Goal: Task Accomplishment & Management: Manage account settings

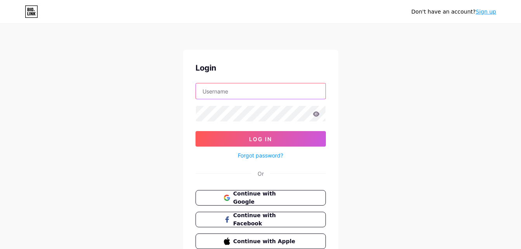
click at [276, 87] on input "text" at bounding box center [261, 91] width 130 height 16
type input "escobarmariajose775@gmail.com"
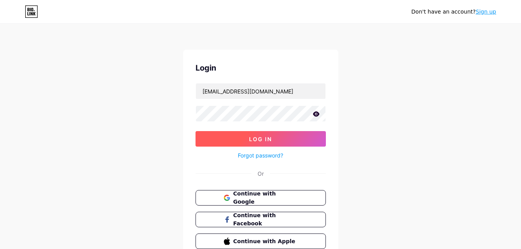
click at [280, 141] on button "Log In" at bounding box center [261, 139] width 130 height 16
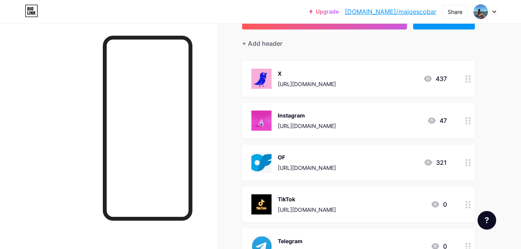
scroll to position [59, 0]
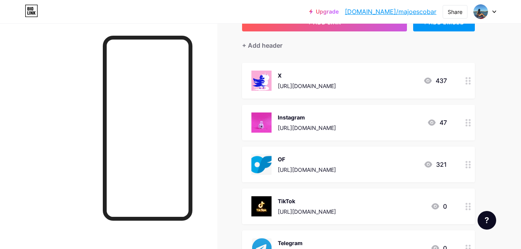
drag, startPoint x: 389, startPoint y: 154, endPoint x: 411, endPoint y: 51, distance: 105.1
click at [411, 51] on div "+ ADD LINK + ADD EMBED + Add header X https://x.com/majo_escobar25?s=21 437 Ins…" at bounding box center [358, 165] width 233 height 305
drag, startPoint x: 493, startPoint y: 145, endPoint x: 467, endPoint y: 166, distance: 33.4
click at [467, 166] on div "Links Posts Design Subscribers Stats Settings + ADD LINK + ADD EMBED + Add head…" at bounding box center [254, 160] width 508 height 393
click at [467, 166] on icon at bounding box center [468, 164] width 5 height 7
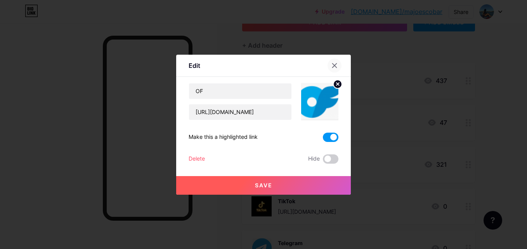
click at [332, 63] on icon at bounding box center [334, 65] width 6 height 6
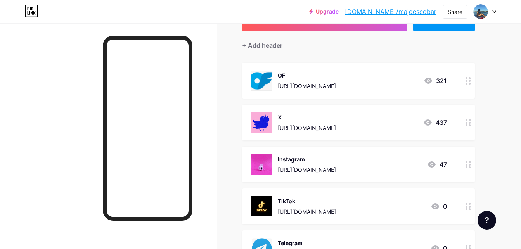
click at [470, 85] on div at bounding box center [468, 81] width 13 height 36
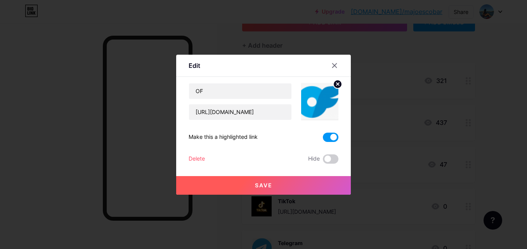
click at [402, 127] on div at bounding box center [263, 124] width 527 height 249
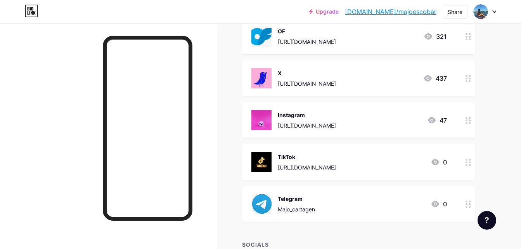
scroll to position [93, 0]
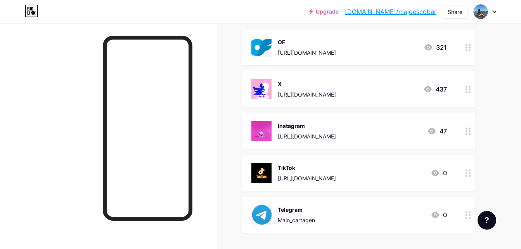
click at [441, 87] on div "437" at bounding box center [435, 89] width 24 height 9
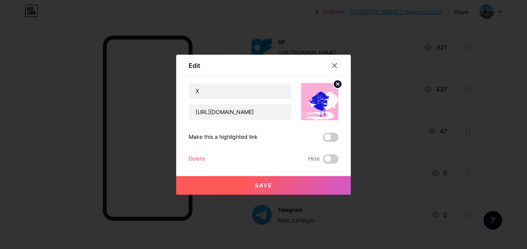
click at [334, 64] on icon at bounding box center [334, 65] width 6 height 6
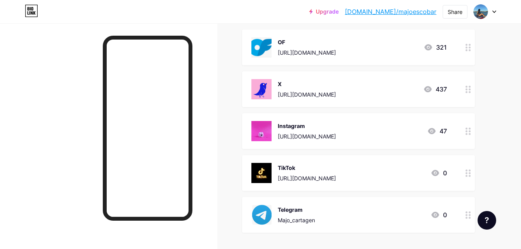
click at [495, 9] on div at bounding box center [485, 12] width 23 height 14
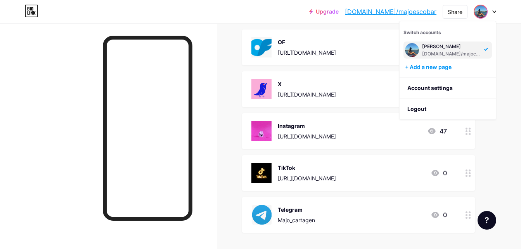
click at [448, 47] on div "[PERSON_NAME]" at bounding box center [452, 46] width 60 height 6
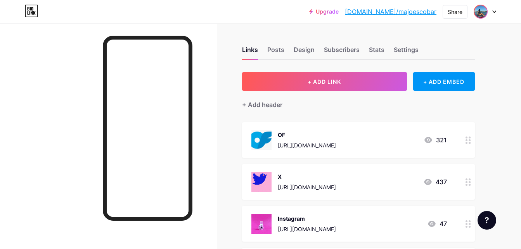
click at [484, 11] on img at bounding box center [481, 11] width 12 height 12
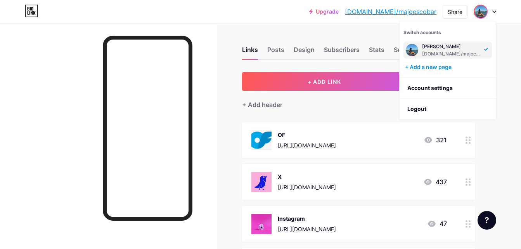
click at [411, 49] on img at bounding box center [412, 50] width 12 height 12
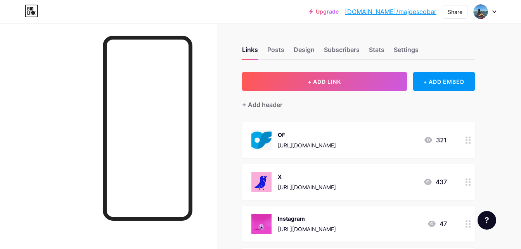
click at [494, 11] on icon at bounding box center [495, 11] width 4 height 3
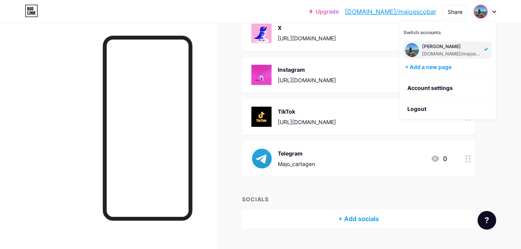
scroll to position [95, 0]
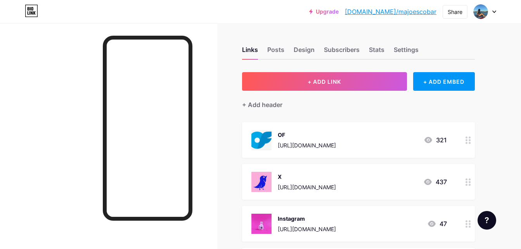
drag, startPoint x: 482, startPoint y: 14, endPoint x: 494, endPoint y: 9, distance: 13.4
click at [494, 9] on div at bounding box center [485, 12] width 23 height 14
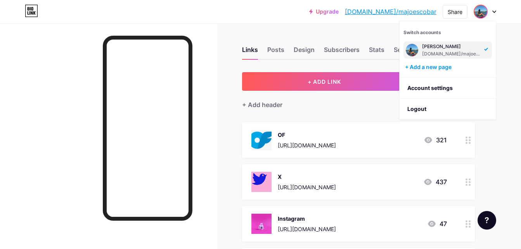
click at [410, 49] on img at bounding box center [412, 50] width 12 height 12
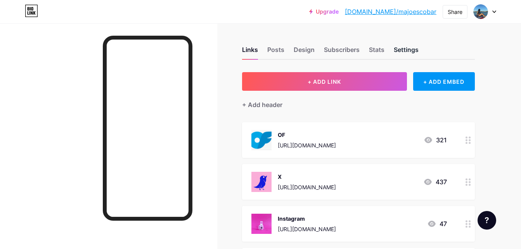
click at [403, 51] on div "Settings" at bounding box center [406, 52] width 25 height 14
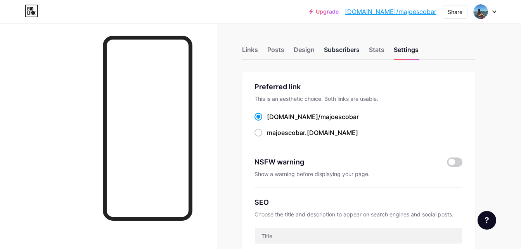
click at [332, 49] on div "Subscribers" at bounding box center [342, 52] width 36 height 14
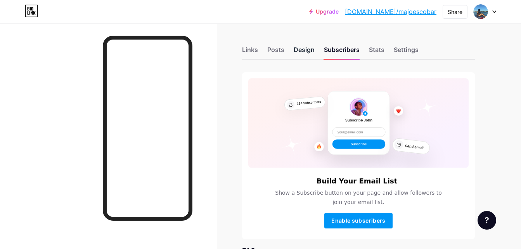
click at [295, 51] on div "Design" at bounding box center [304, 52] width 21 height 14
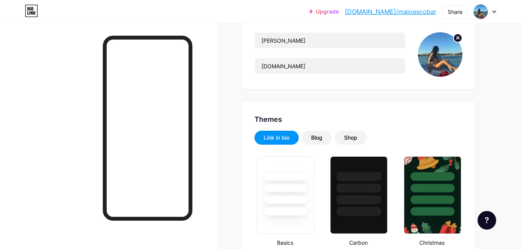
scroll to position [86, 0]
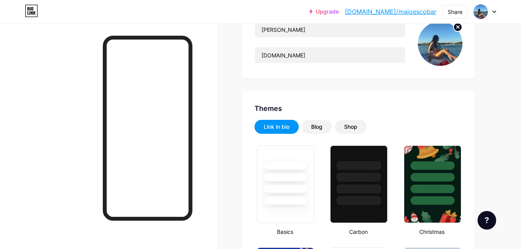
click at [458, 29] on circle at bounding box center [458, 27] width 9 height 9
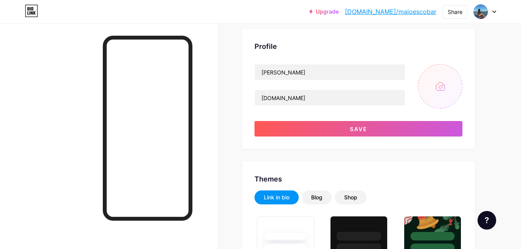
scroll to position [46, 0]
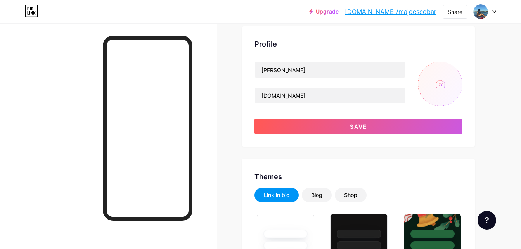
click at [435, 81] on input "file" at bounding box center [440, 84] width 45 height 45
click at [439, 78] on input "file" at bounding box center [440, 84] width 45 height 45
click at [427, 93] on input "file" at bounding box center [440, 84] width 45 height 45
type input "C:\fakepath\majo.jpg"
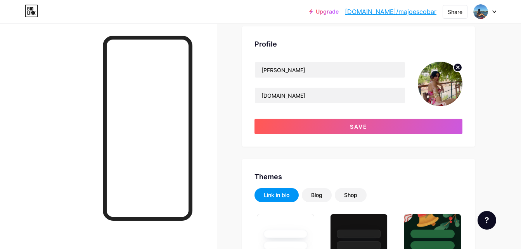
click at [437, 86] on img at bounding box center [440, 84] width 45 height 45
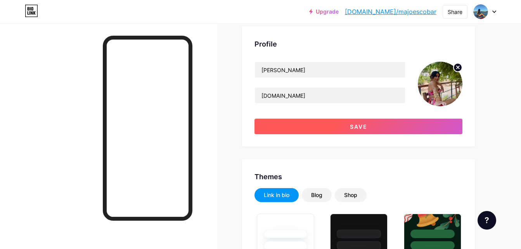
click at [367, 130] on button "Save" at bounding box center [359, 127] width 208 height 16
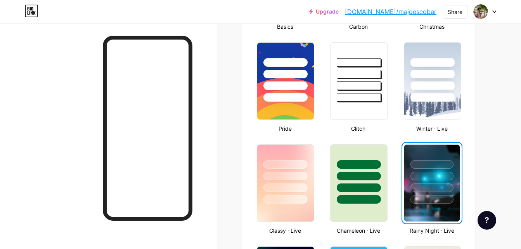
scroll to position [287, 0]
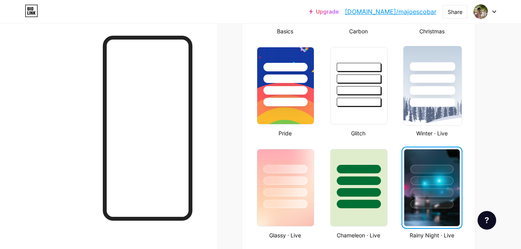
click at [439, 112] on img at bounding box center [432, 85] width 58 height 79
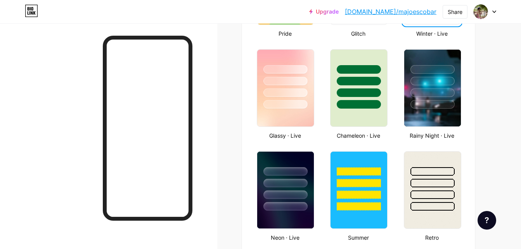
scroll to position [389, 0]
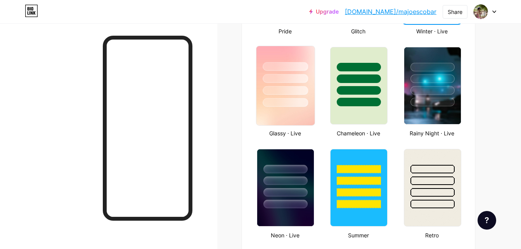
click at [301, 115] on img at bounding box center [286, 85] width 58 height 79
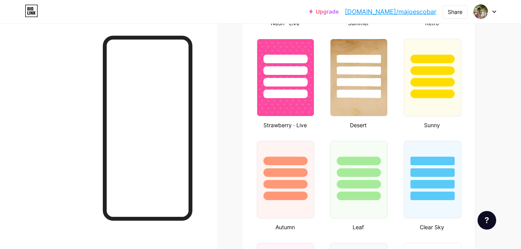
scroll to position [597, 0]
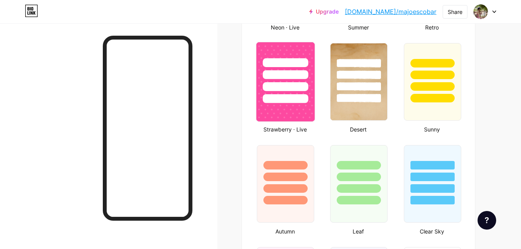
click at [303, 108] on img at bounding box center [286, 81] width 58 height 79
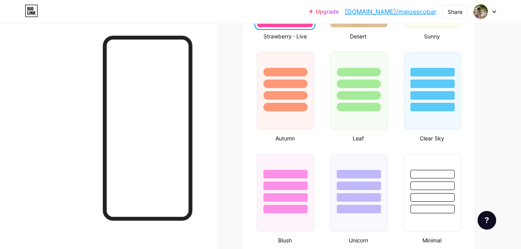
scroll to position [701, 0]
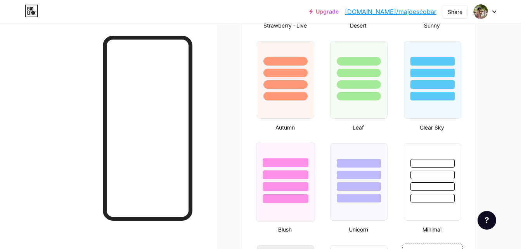
click at [285, 152] on div at bounding box center [286, 172] width 58 height 61
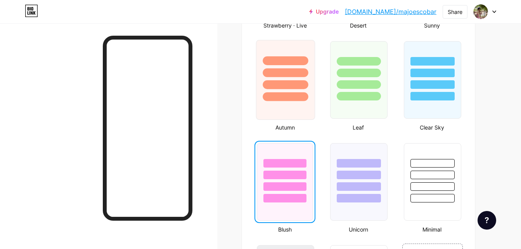
click at [285, 112] on div at bounding box center [285, 80] width 59 height 80
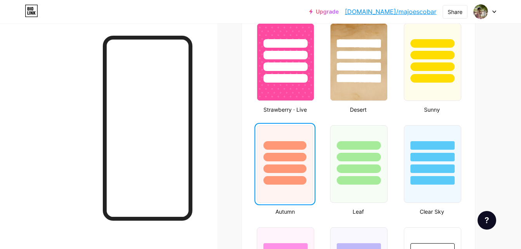
scroll to position [453, 0]
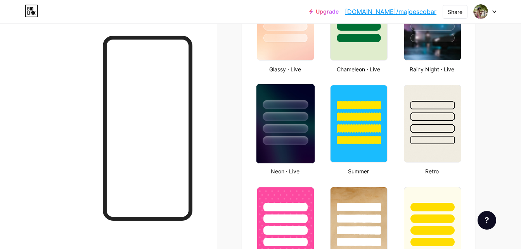
click at [287, 158] on img at bounding box center [286, 123] width 58 height 79
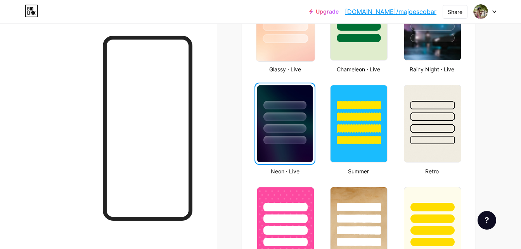
click at [281, 45] on img at bounding box center [286, 21] width 58 height 79
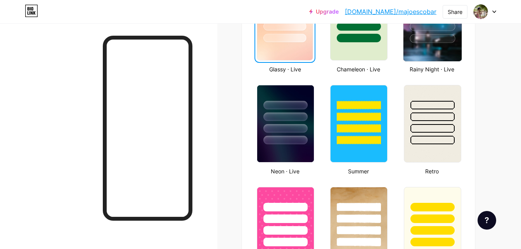
click at [444, 49] on img at bounding box center [432, 21] width 58 height 79
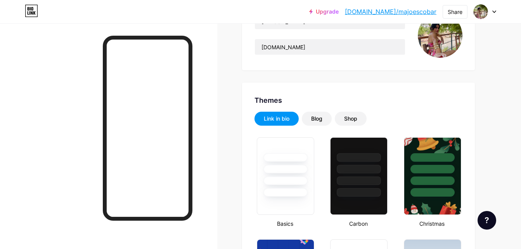
scroll to position [143, 0]
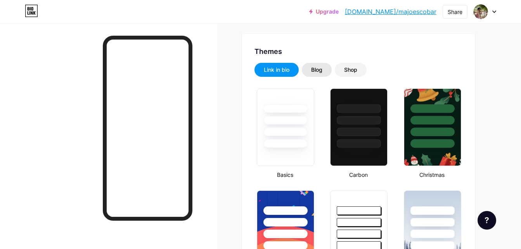
click at [324, 73] on div "Blog" at bounding box center [317, 70] width 30 height 14
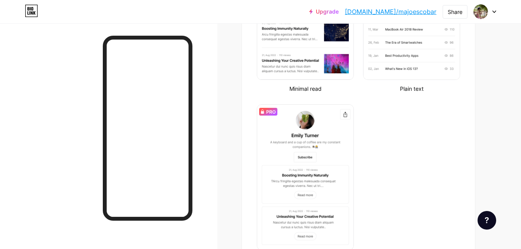
scroll to position [324, 0]
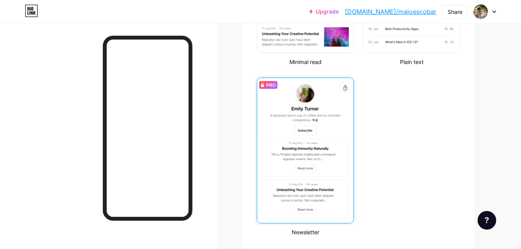
click at [303, 99] on img at bounding box center [305, 150] width 96 height 145
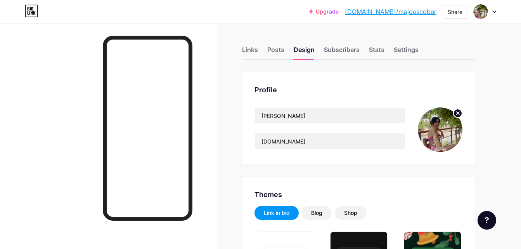
click at [37, 43] on div at bounding box center [108, 147] width 217 height 249
